Goal: Task Accomplishment & Management: Manage account settings

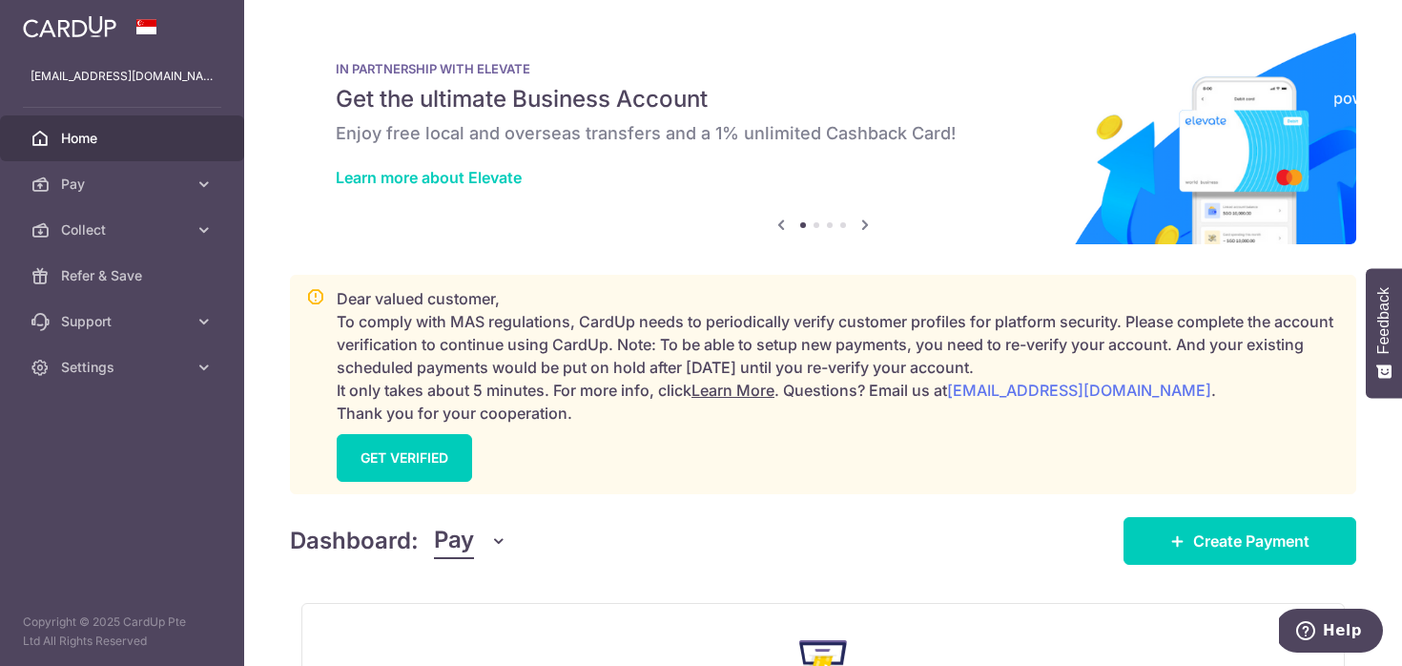
click at [464, 549] on span "Pay" at bounding box center [454, 541] width 40 height 36
click at [481, 615] on link "Pay" at bounding box center [534, 594] width 198 height 46
click at [475, 555] on button "Pay" at bounding box center [470, 541] width 73 height 36
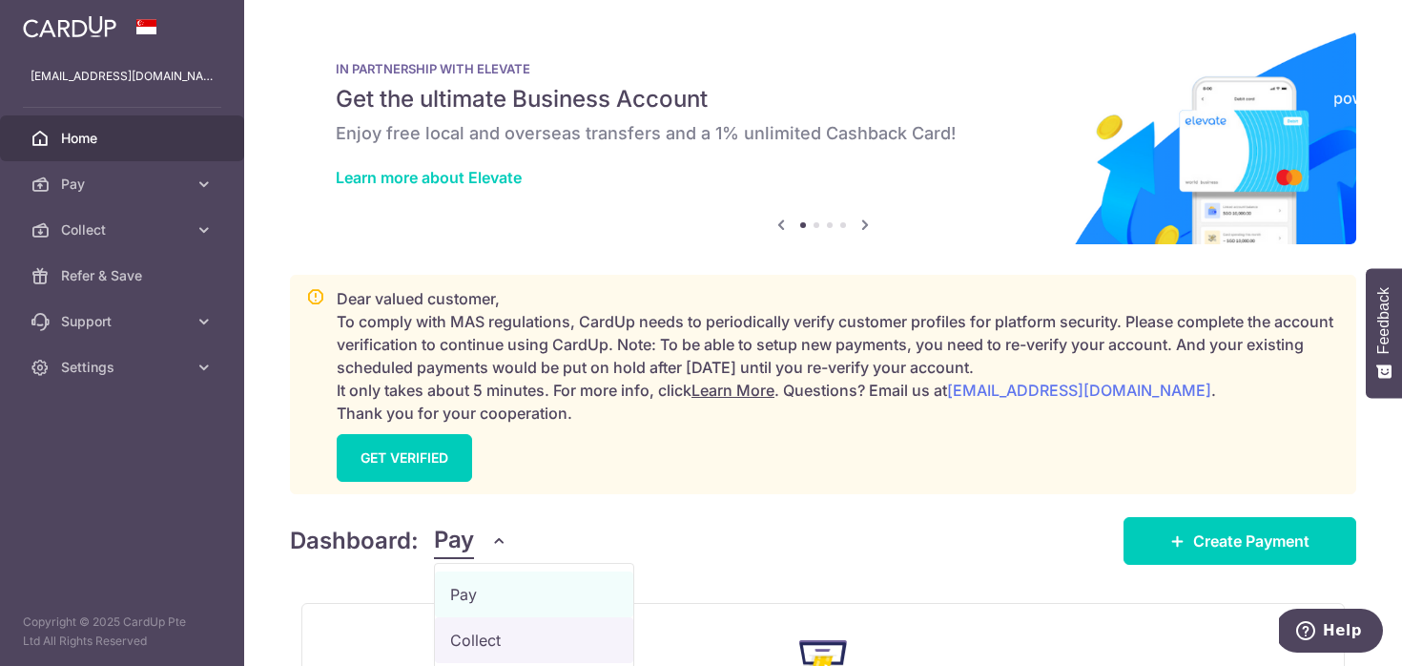
click at [495, 647] on link "Collect" at bounding box center [534, 640] width 198 height 46
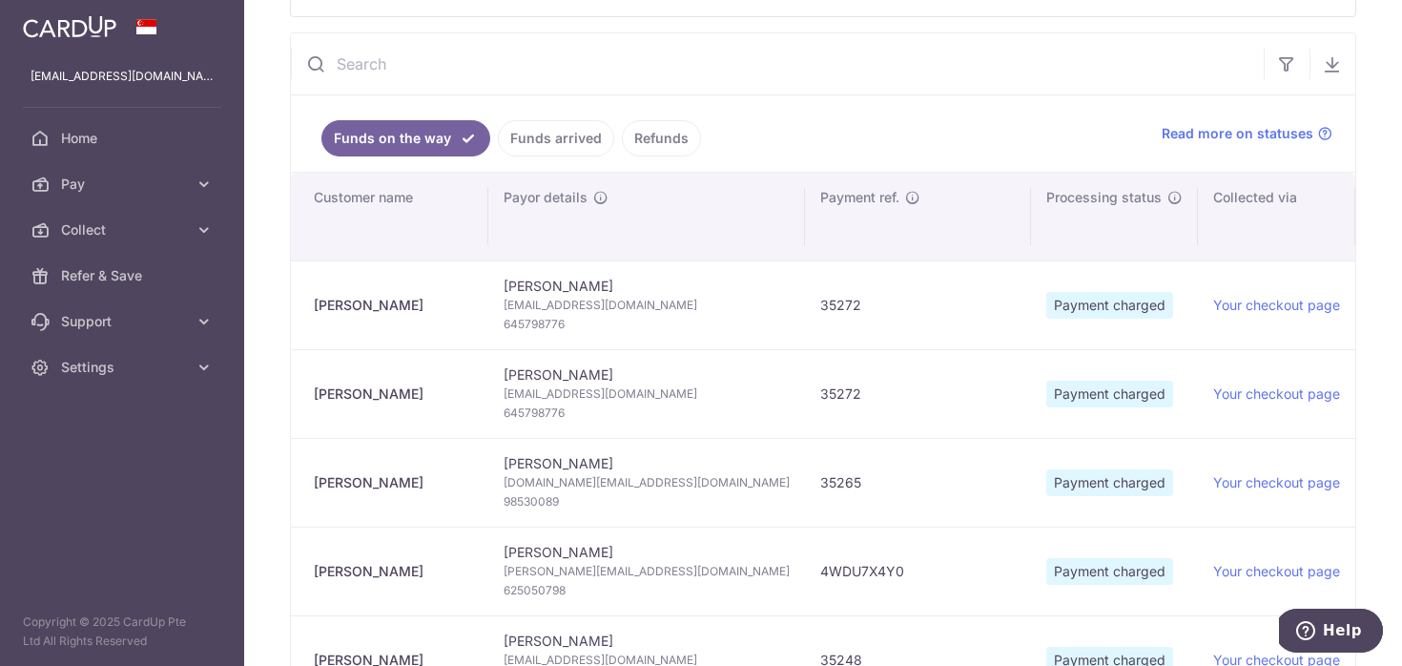
scroll to position [233, 0]
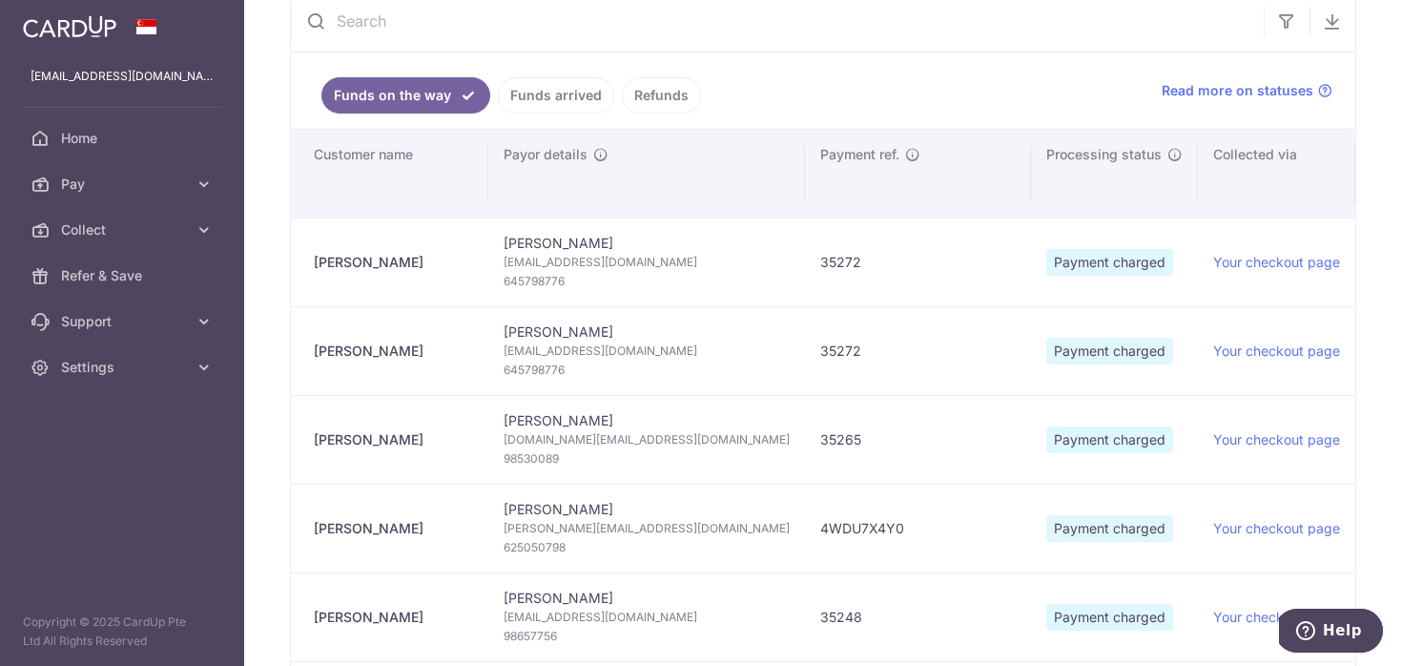
type input "October 2025"
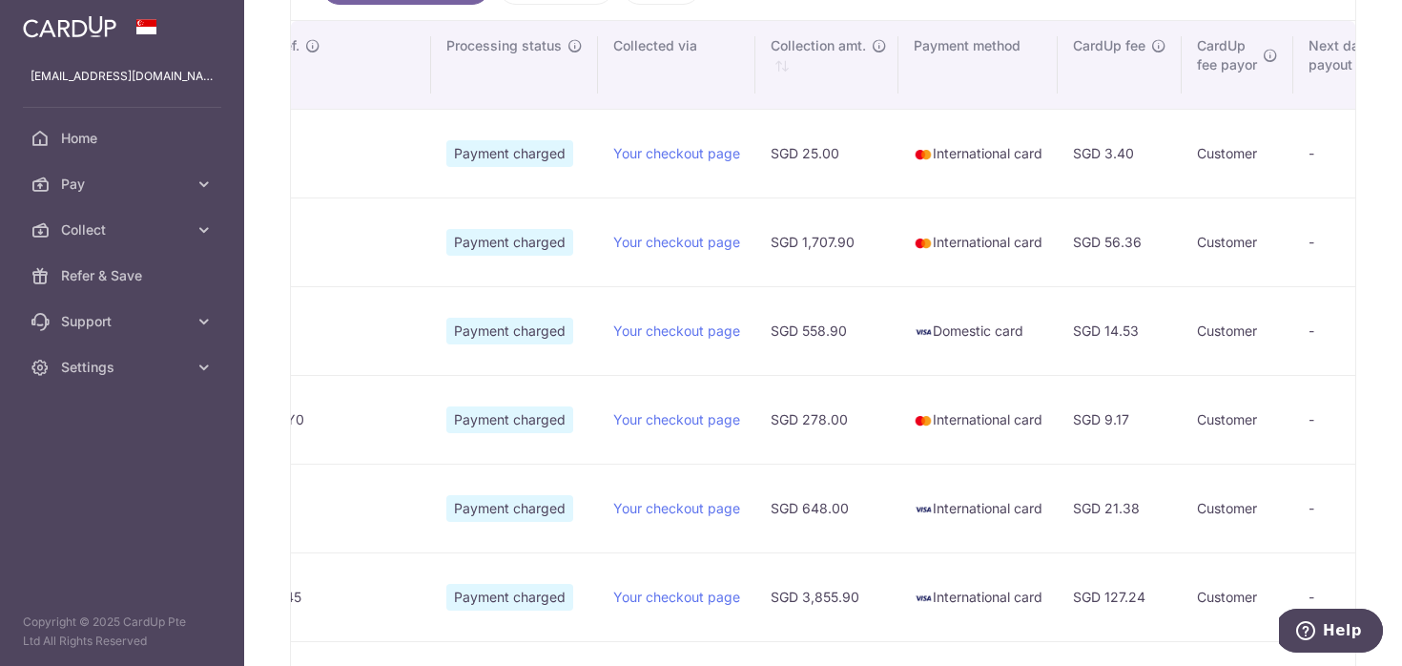
scroll to position [355, 0]
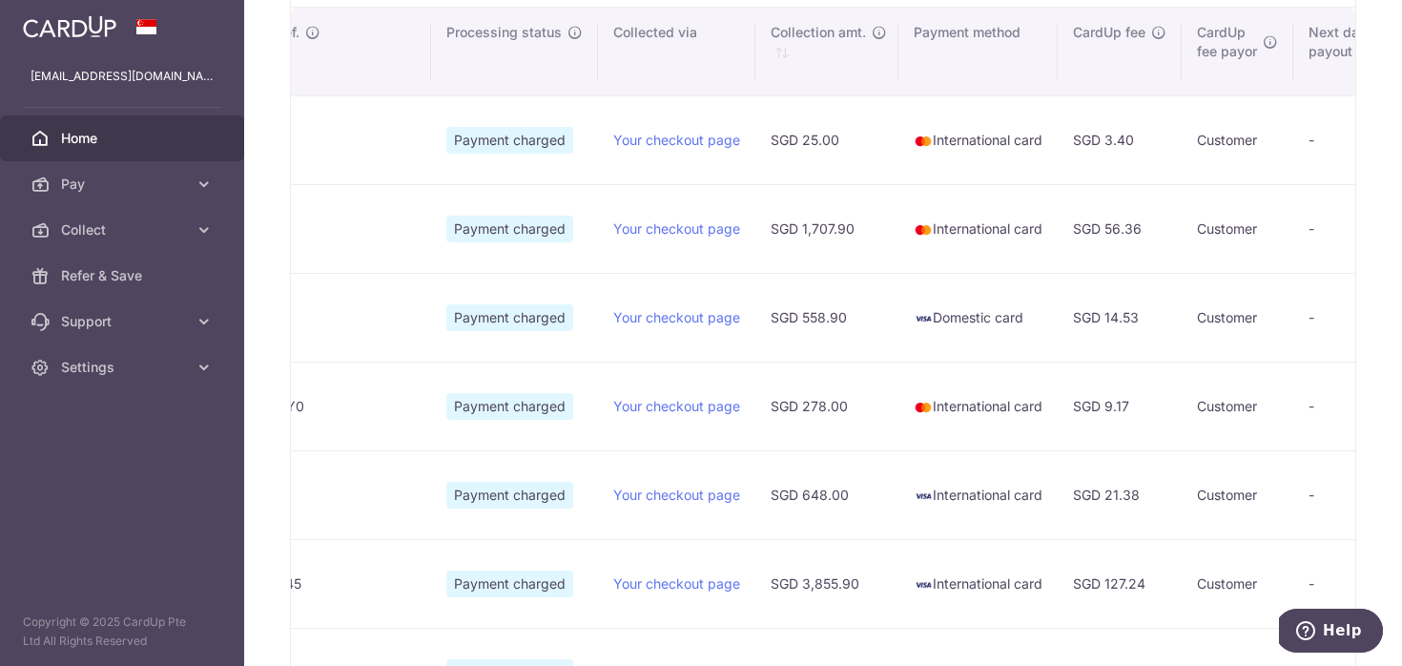
click at [100, 132] on span "Home" at bounding box center [124, 138] width 126 height 19
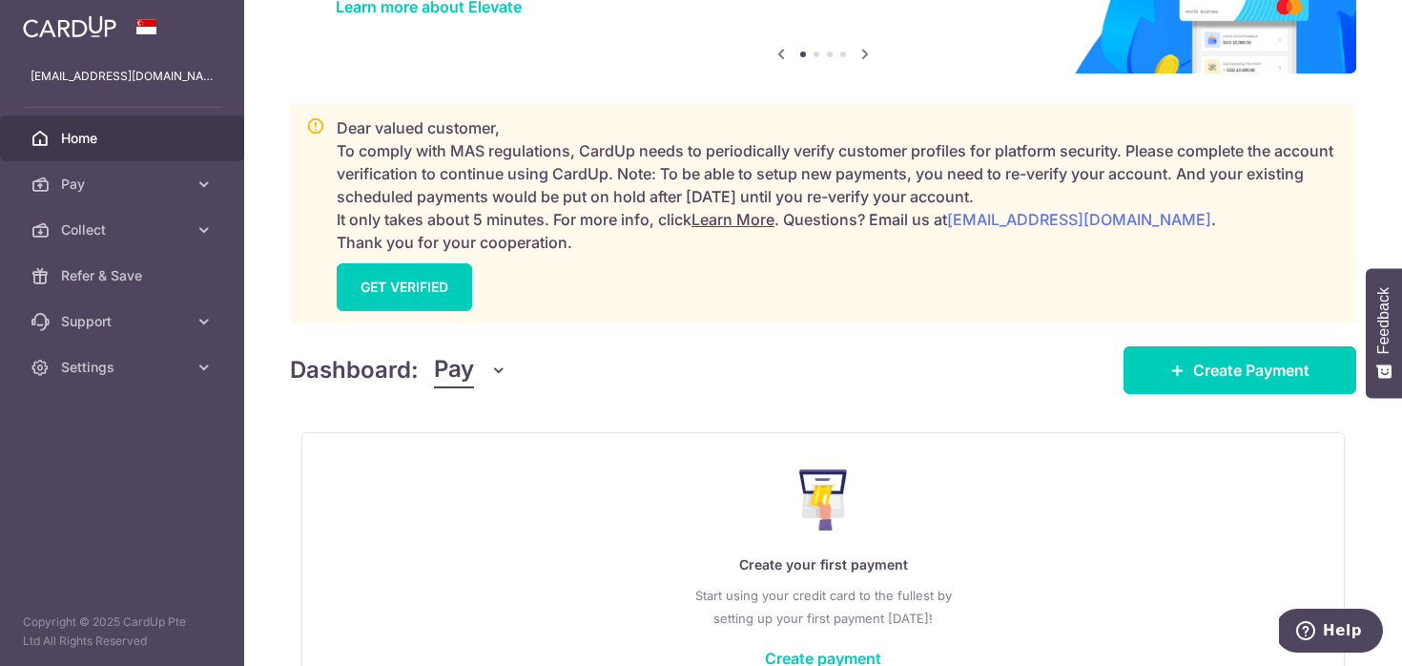
scroll to position [170, 0]
click at [861, 52] on icon at bounding box center [865, 55] width 23 height 24
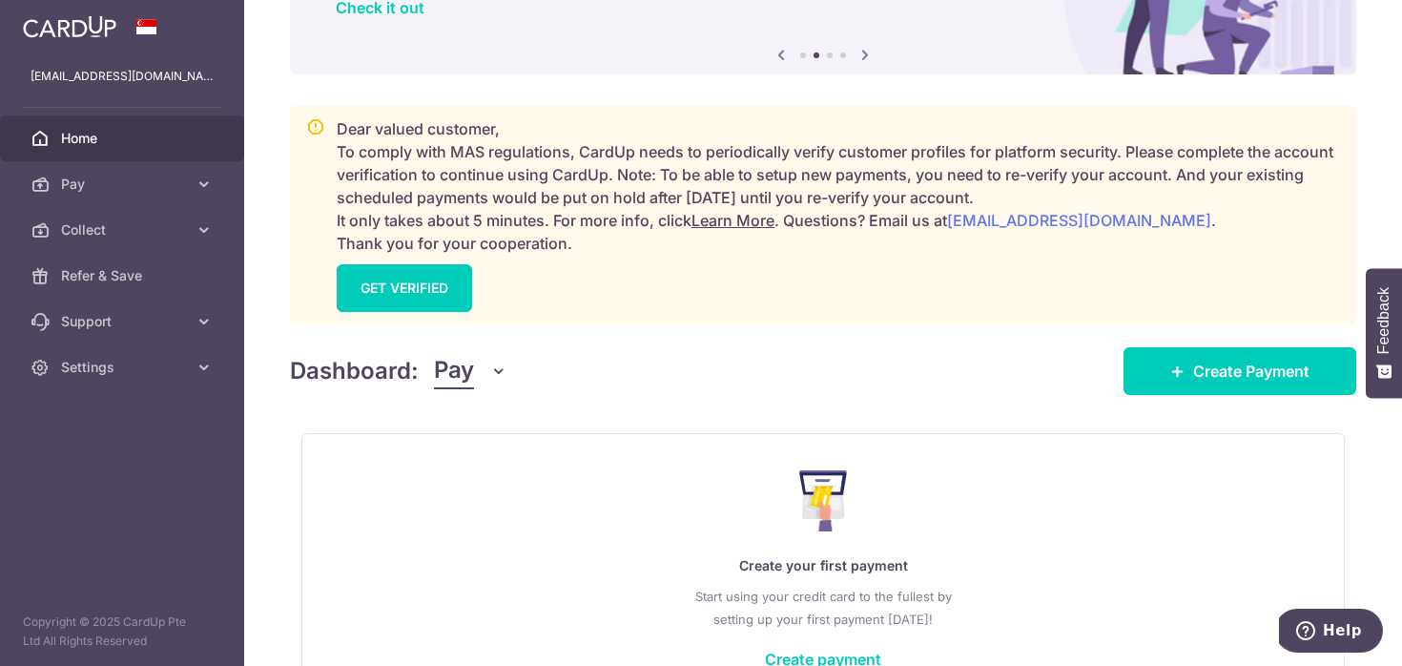
click at [861, 52] on icon at bounding box center [865, 55] width 23 height 24
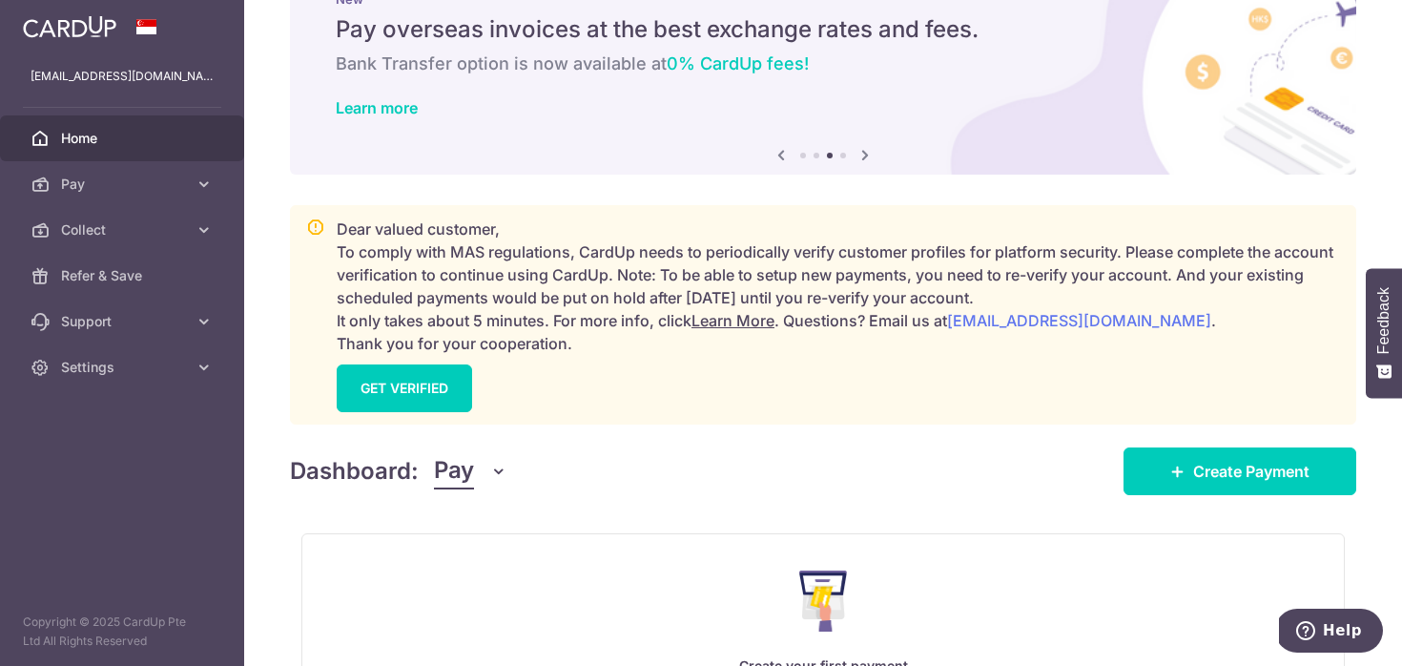
scroll to position [0, 0]
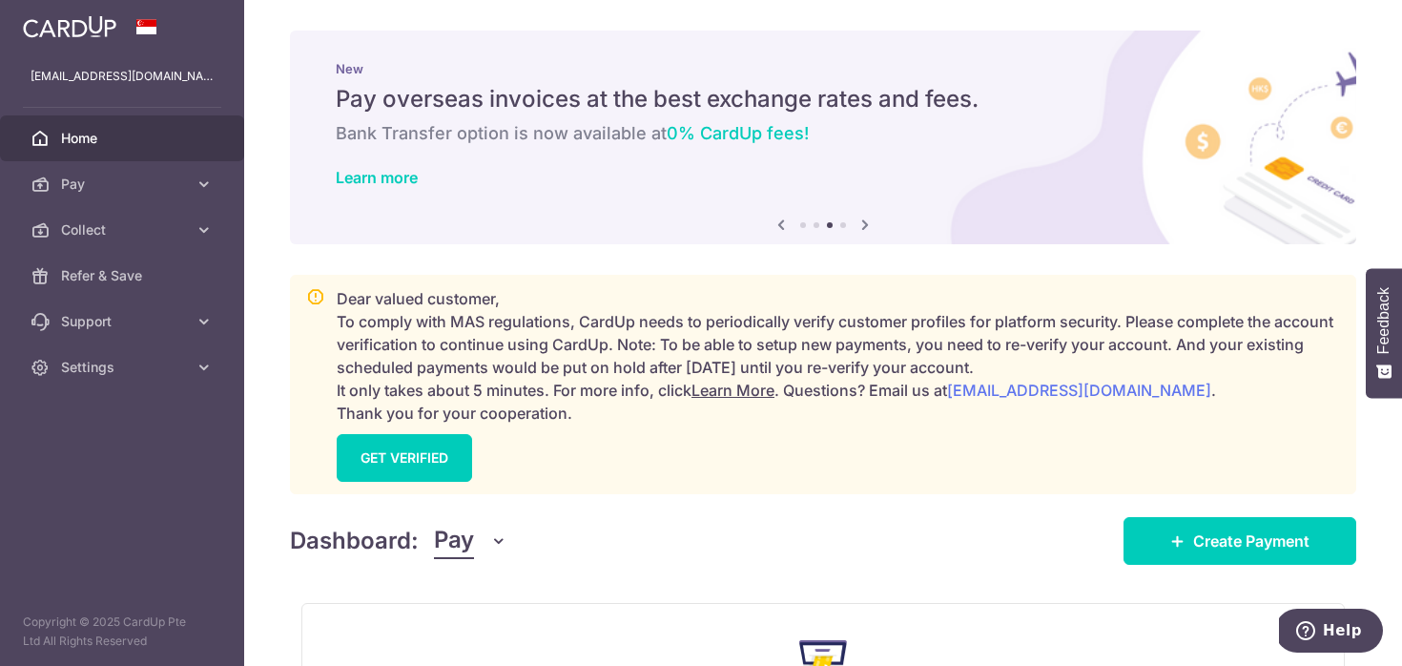
click at [873, 220] on div "New Pay overseas invoices at the best exchange rates and fees. Bank Transfer op…" at bounding box center [823, 126] width 1066 height 191
click at [859, 215] on icon at bounding box center [865, 225] width 23 height 24
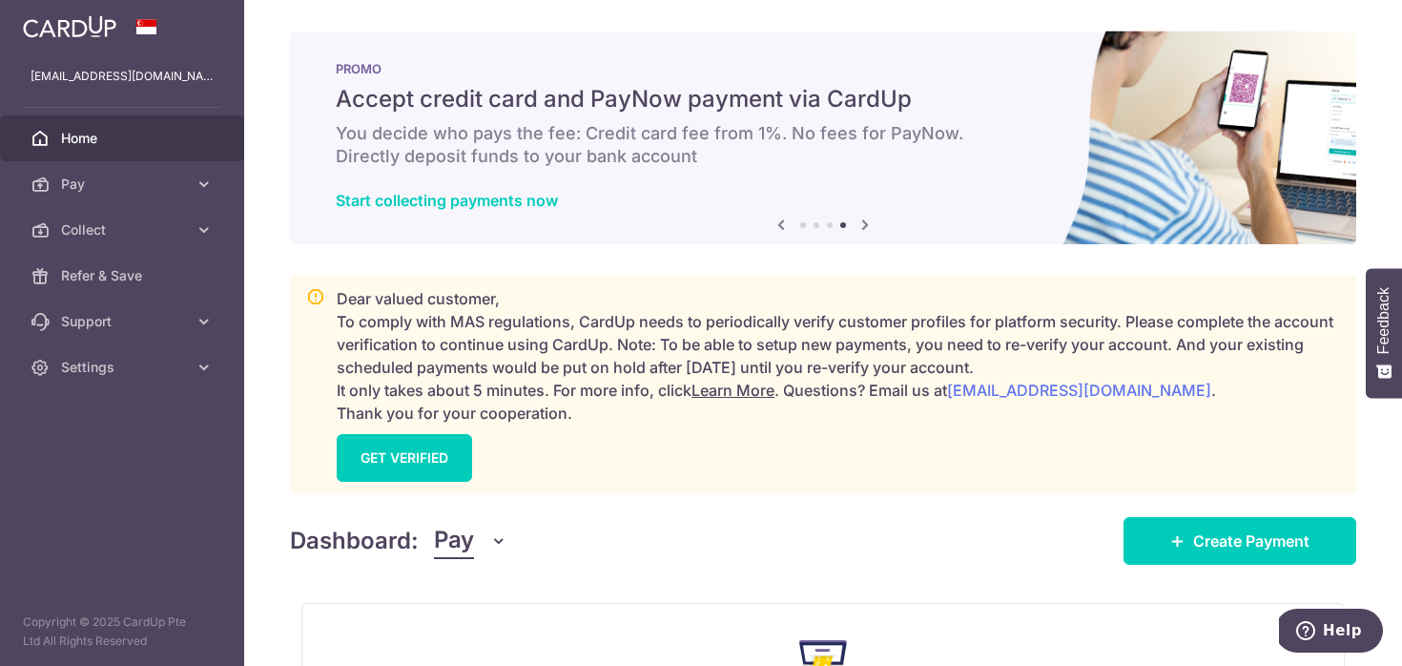
click at [859, 215] on icon at bounding box center [865, 225] width 23 height 24
click at [870, 220] on icon at bounding box center [865, 225] width 23 height 24
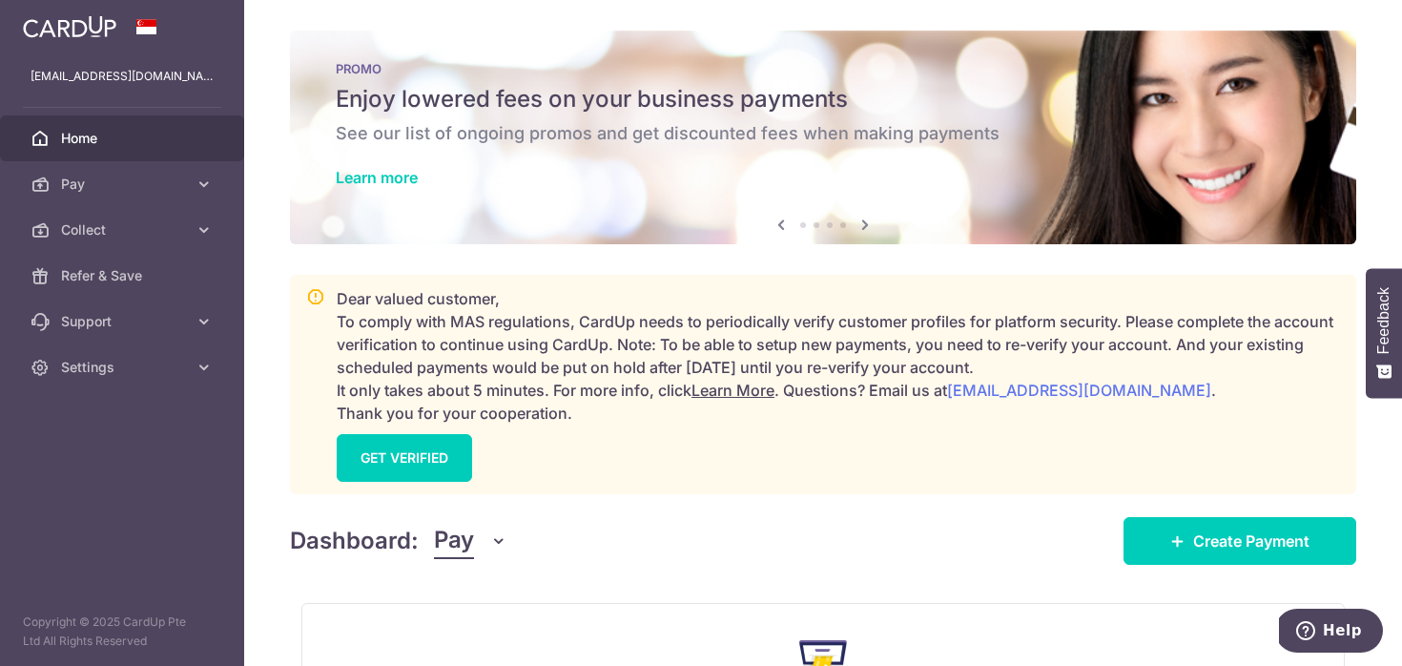
click at [787, 229] on icon at bounding box center [781, 225] width 23 height 24
